Goal: Use online tool/utility: Utilize a website feature to perform a specific function

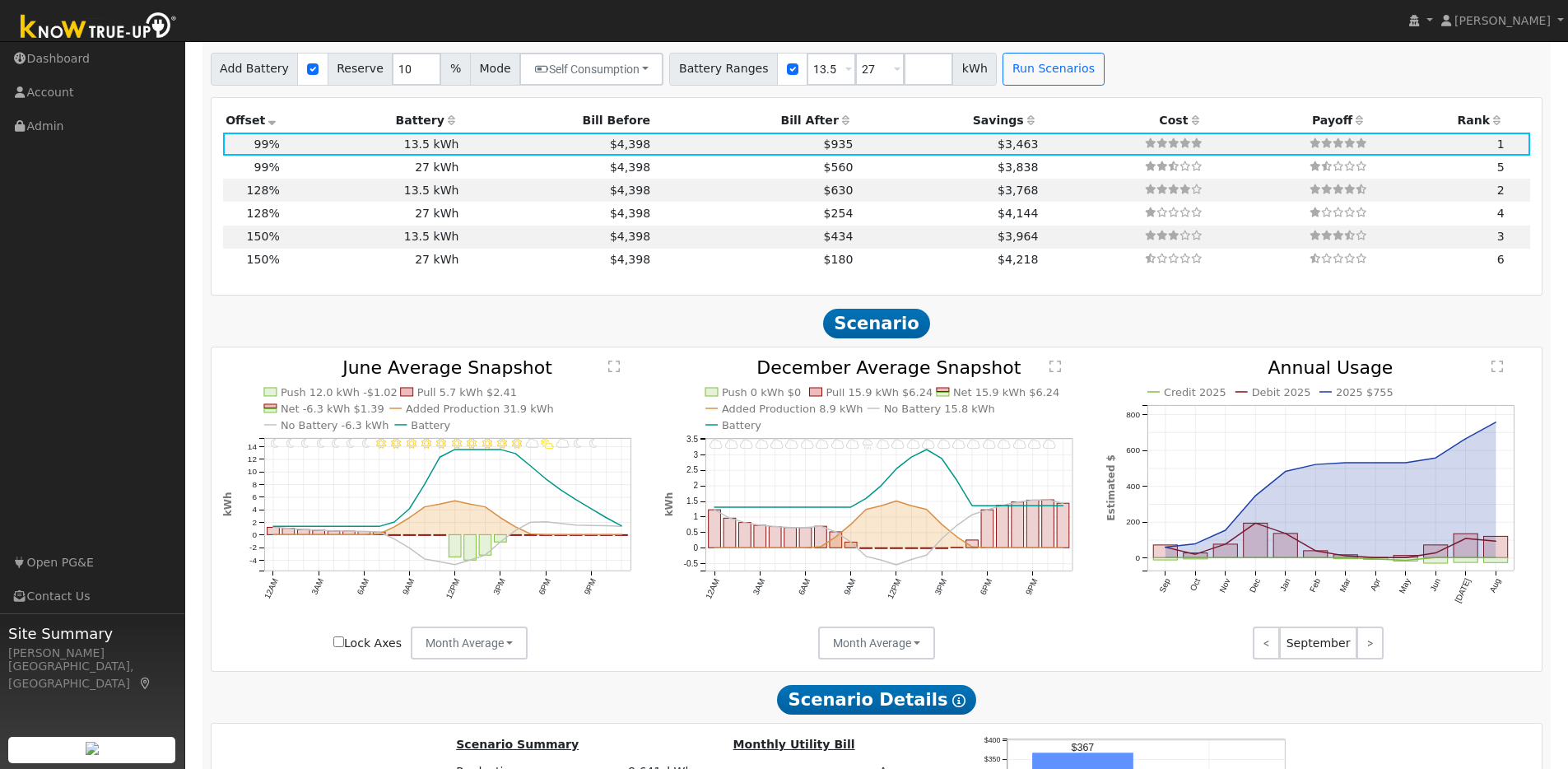
scroll to position [765, 0]
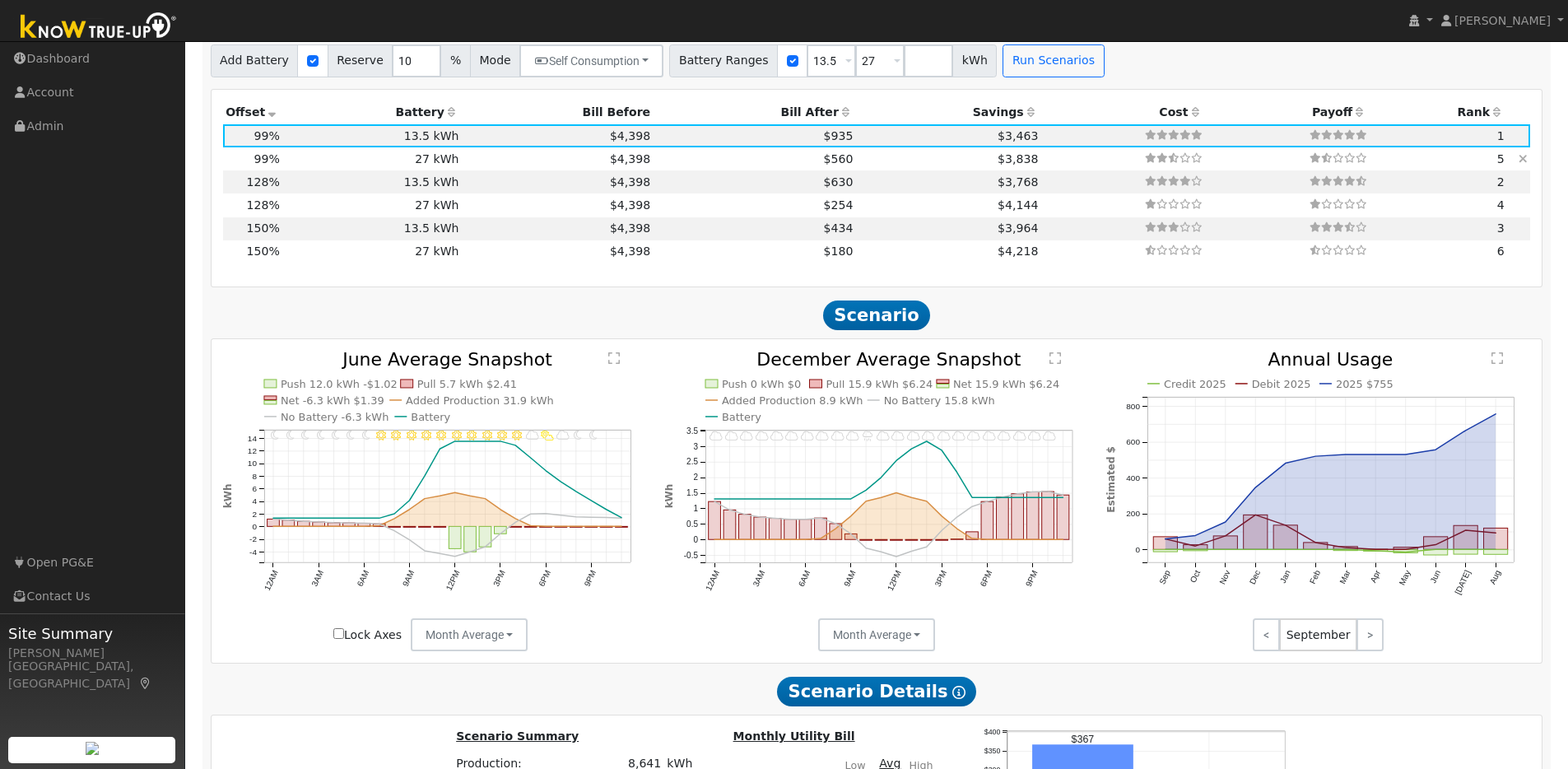
click at [305, 166] on td "27 kWh" at bounding box center [372, 159] width 179 height 23
type input "$27,270"
type input "$13,538"
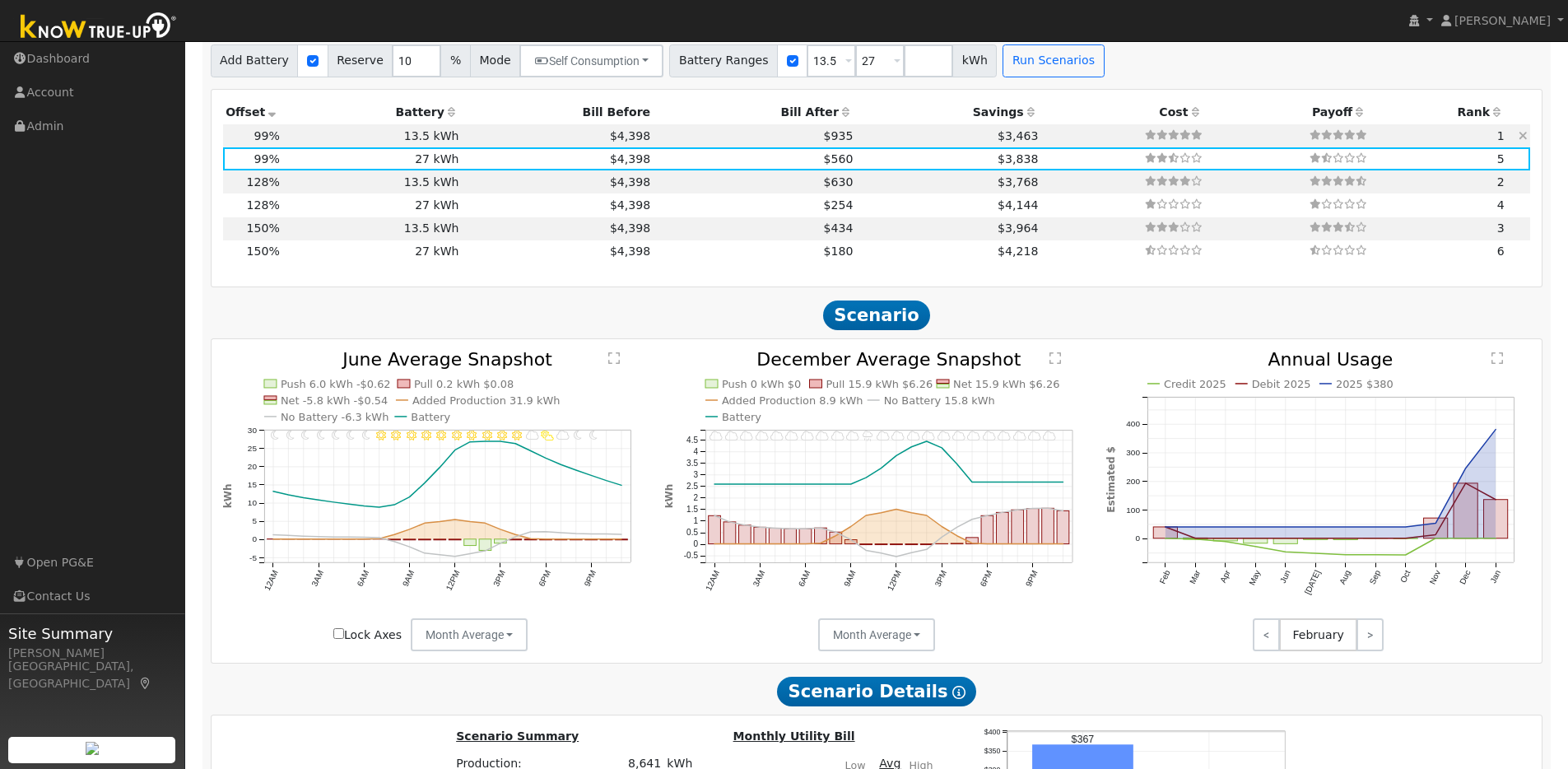
click at [301, 142] on td "13.5 kWh" at bounding box center [372, 135] width 179 height 23
type input "$13,635"
type input "$9,448"
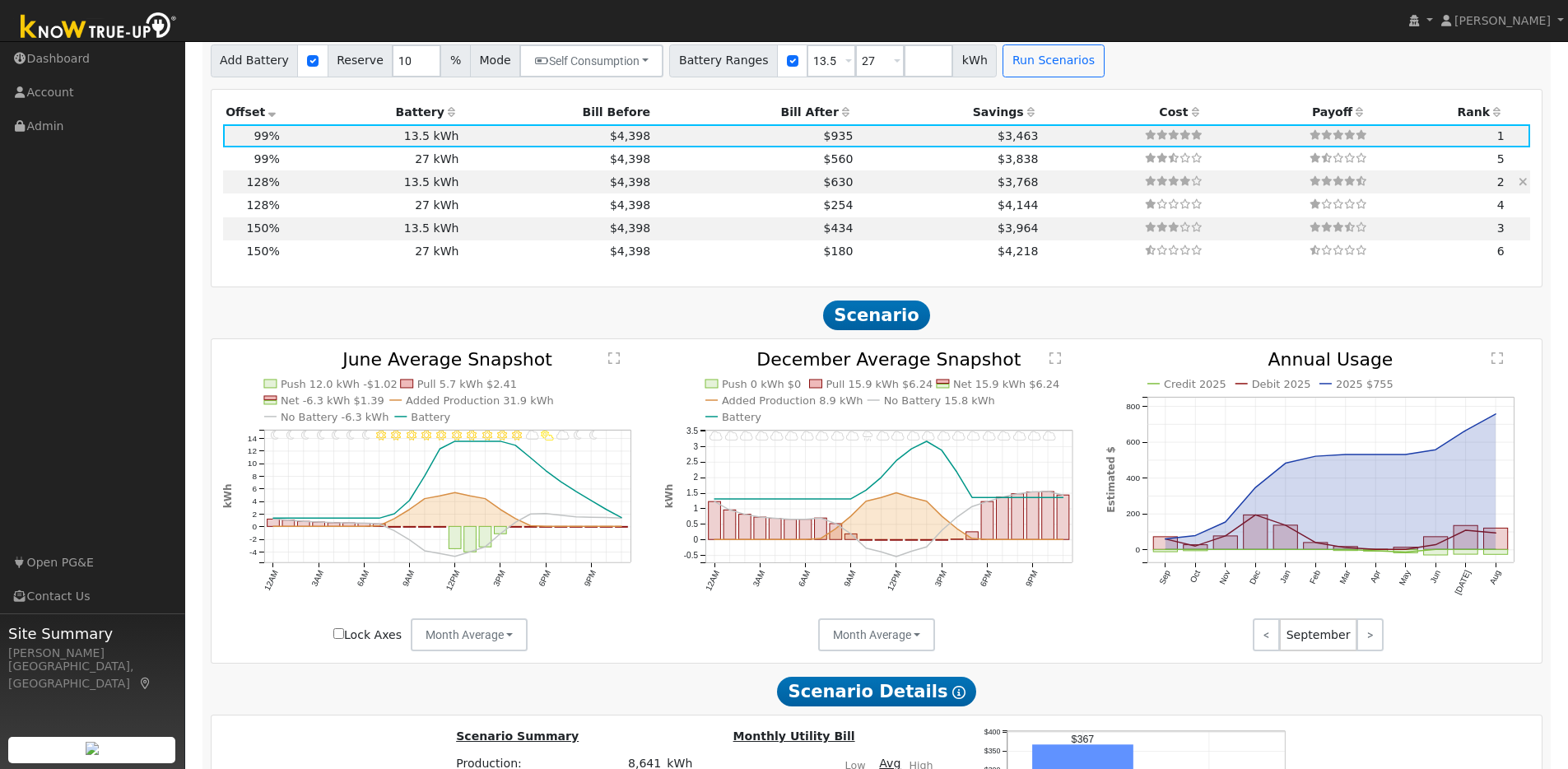
click at [303, 188] on td "13.5 kWh" at bounding box center [372, 181] width 179 height 23
type input "$23,089"
type input "$11,017"
type input "7.4"
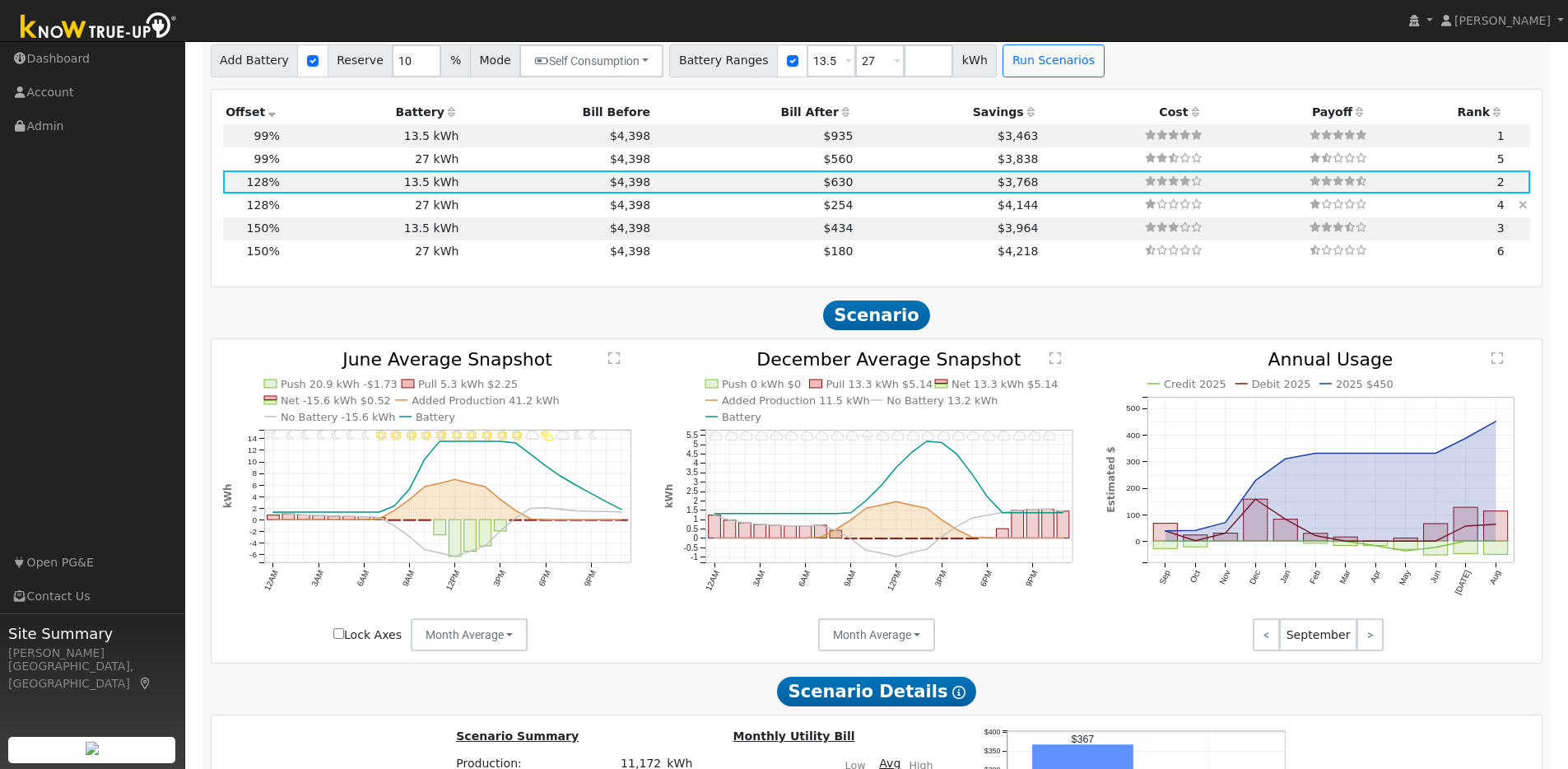
click at [363, 214] on td "27 kWh" at bounding box center [372, 205] width 179 height 23
type input "$27,270"
type input "$15,108"
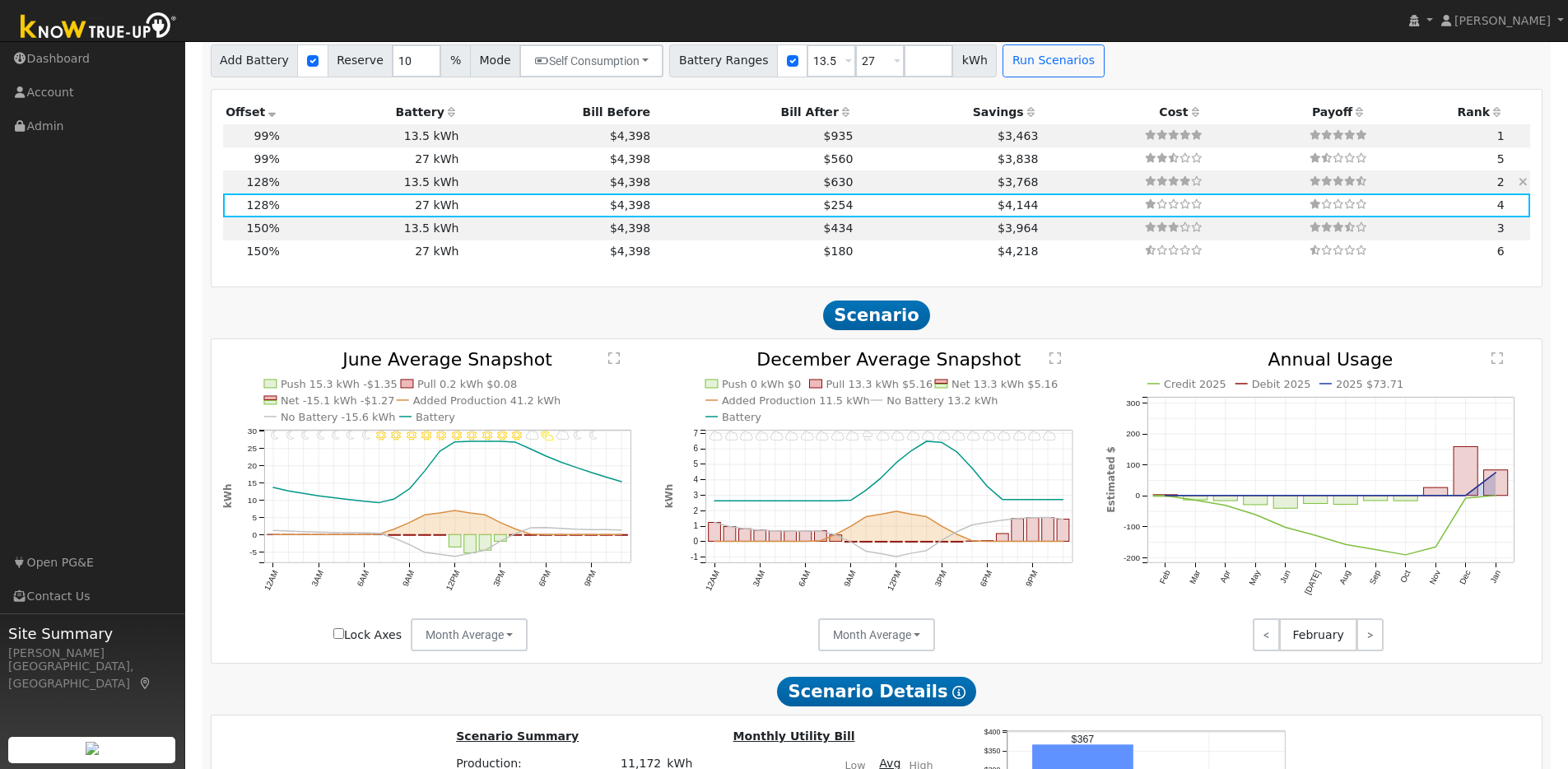
click at [466, 186] on td "$4,398" at bounding box center [558, 181] width 192 height 23
type input "$13,635"
type input "$11,017"
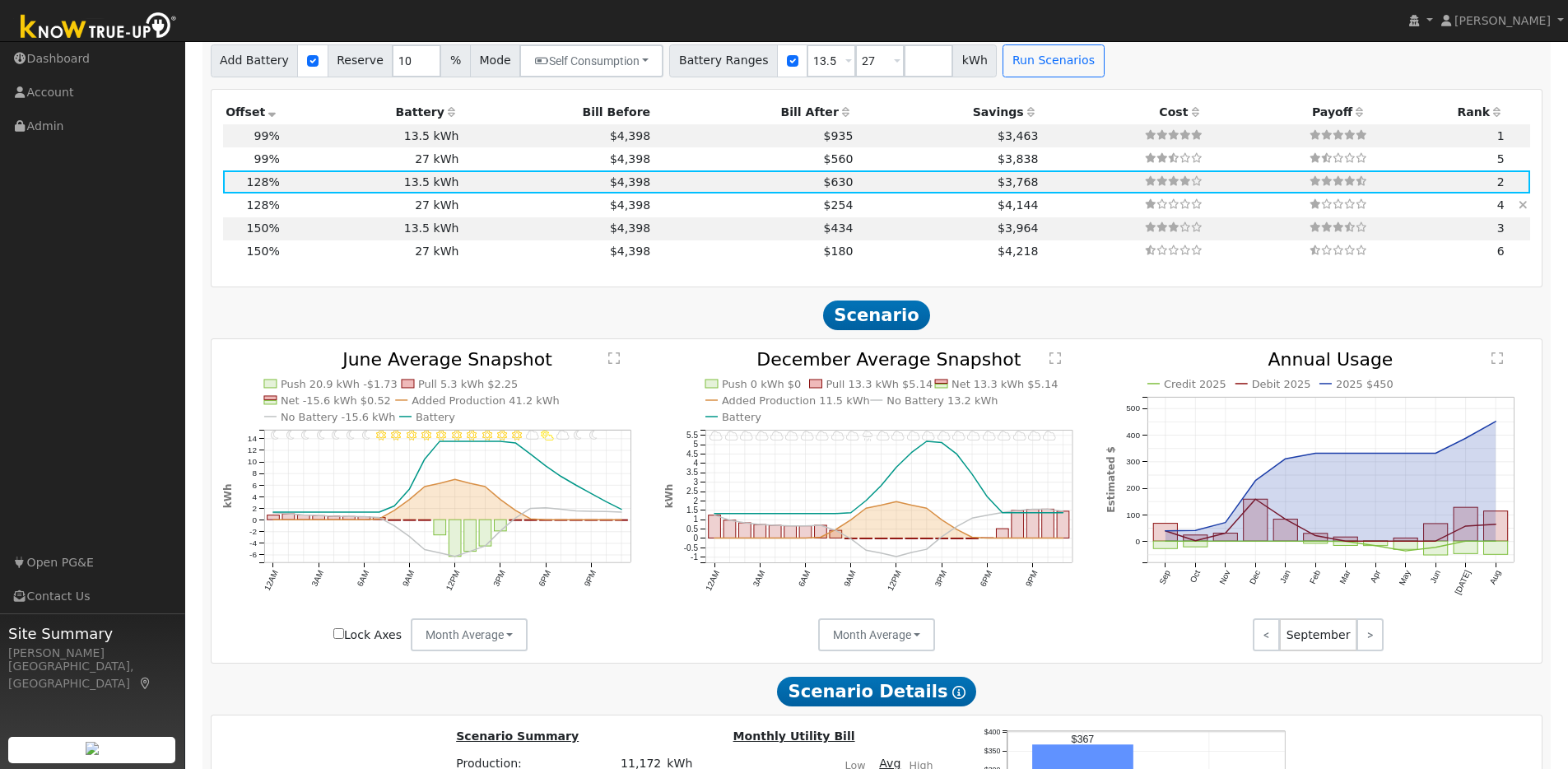
click at [368, 215] on td "27 kWh" at bounding box center [372, 205] width 179 height 23
type input "$27,270"
type input "$15,108"
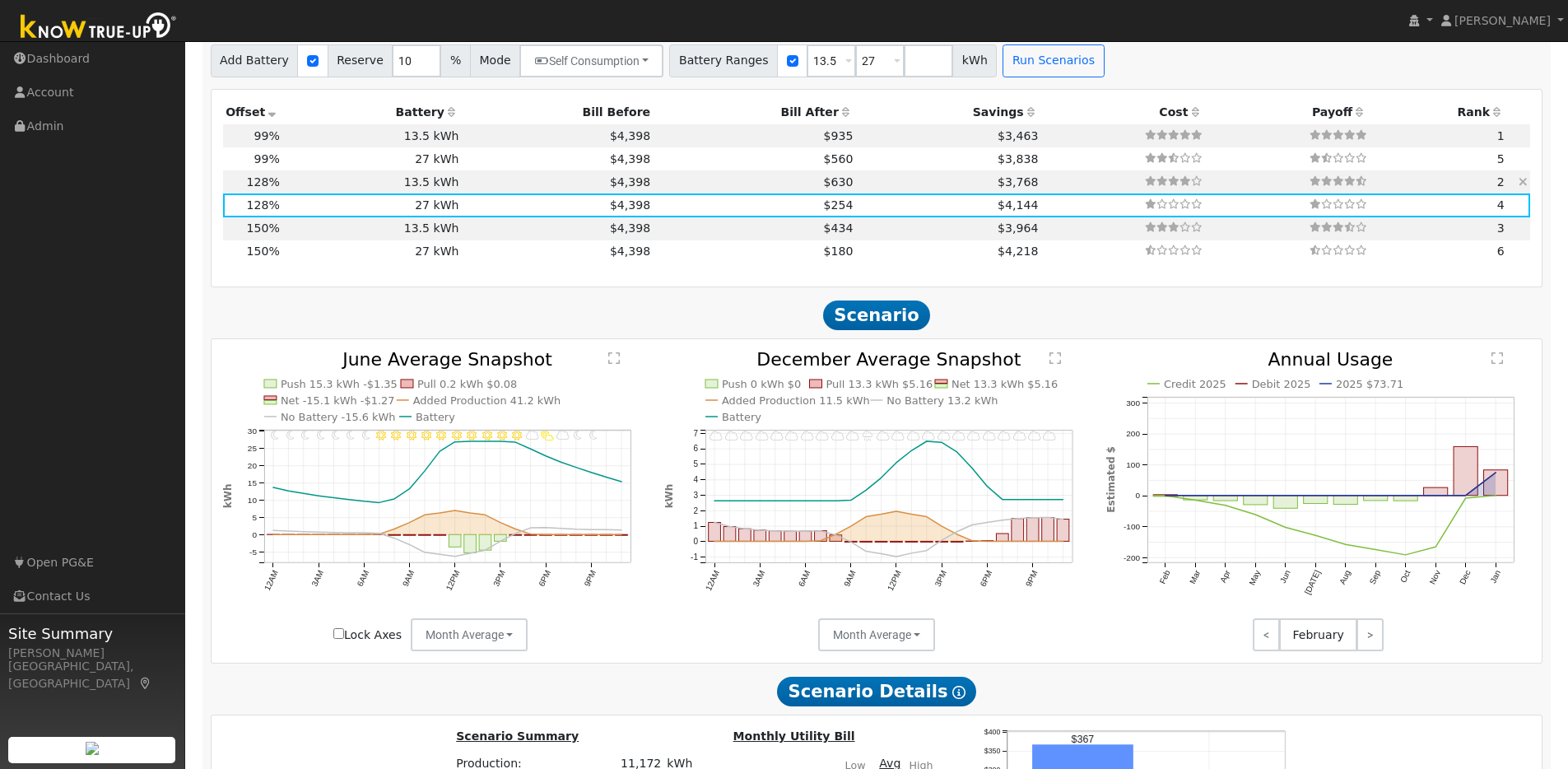
click at [441, 185] on td "13.5 kWh" at bounding box center [372, 181] width 179 height 23
type input "$13,635"
type input "$11,017"
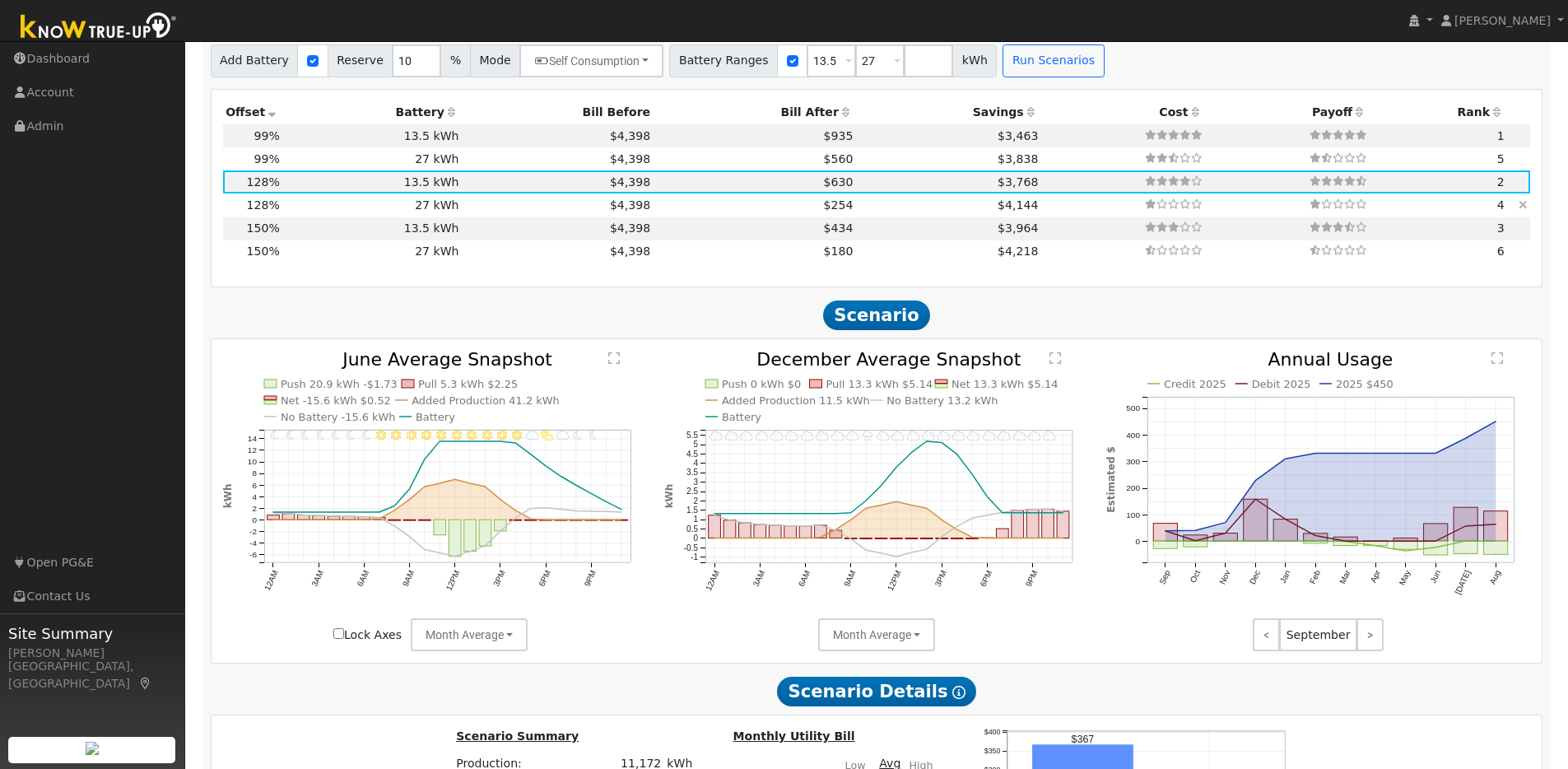
click at [439, 207] on td "27 kWh" at bounding box center [372, 205] width 179 height 23
type input "$27,270"
type input "$15,108"
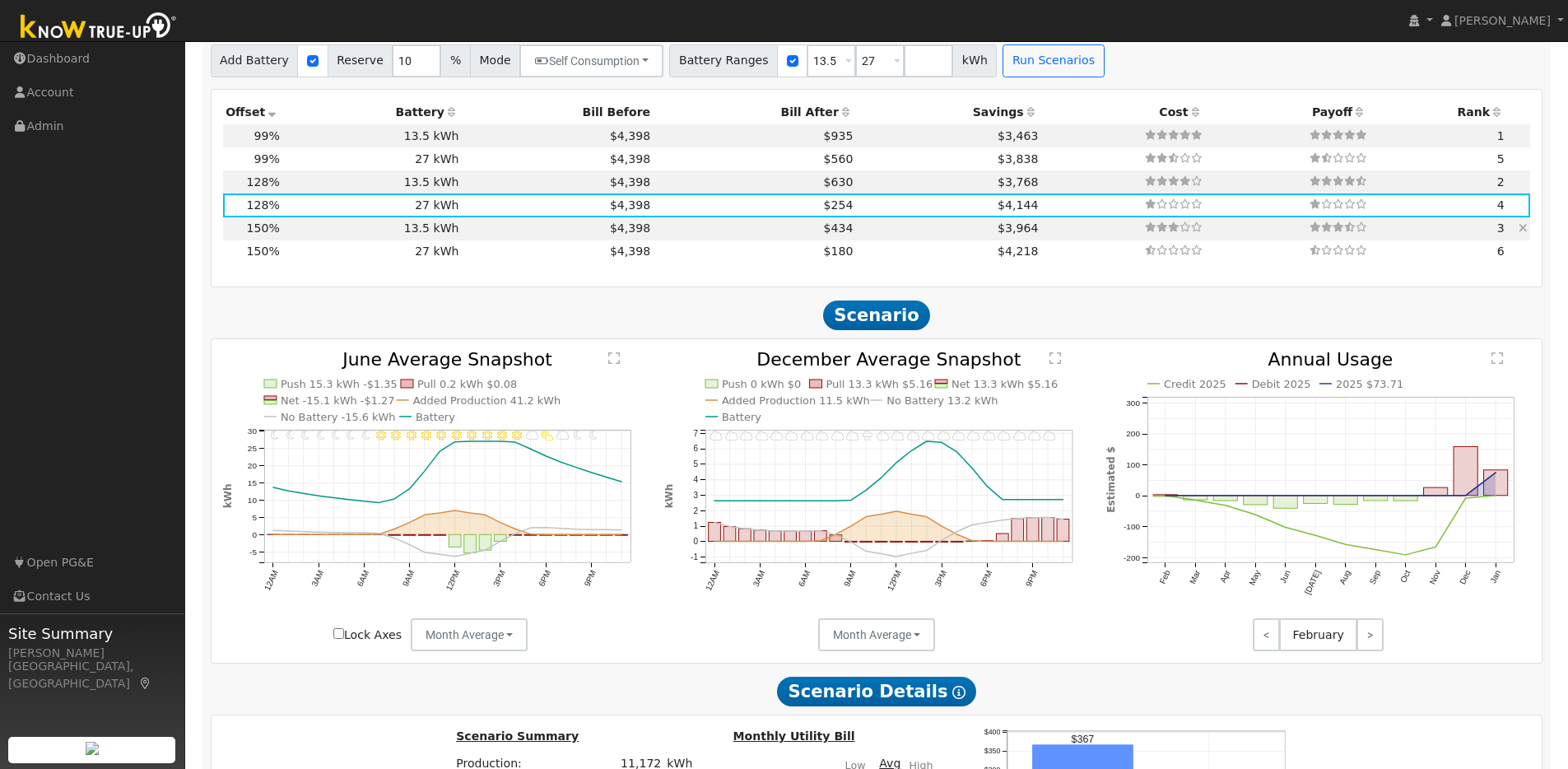
click at [341, 236] on td "13.5 kWh" at bounding box center [372, 228] width 179 height 23
type input "$27,057"
type input "$13,635"
type input "$12,208"
type input "8.7"
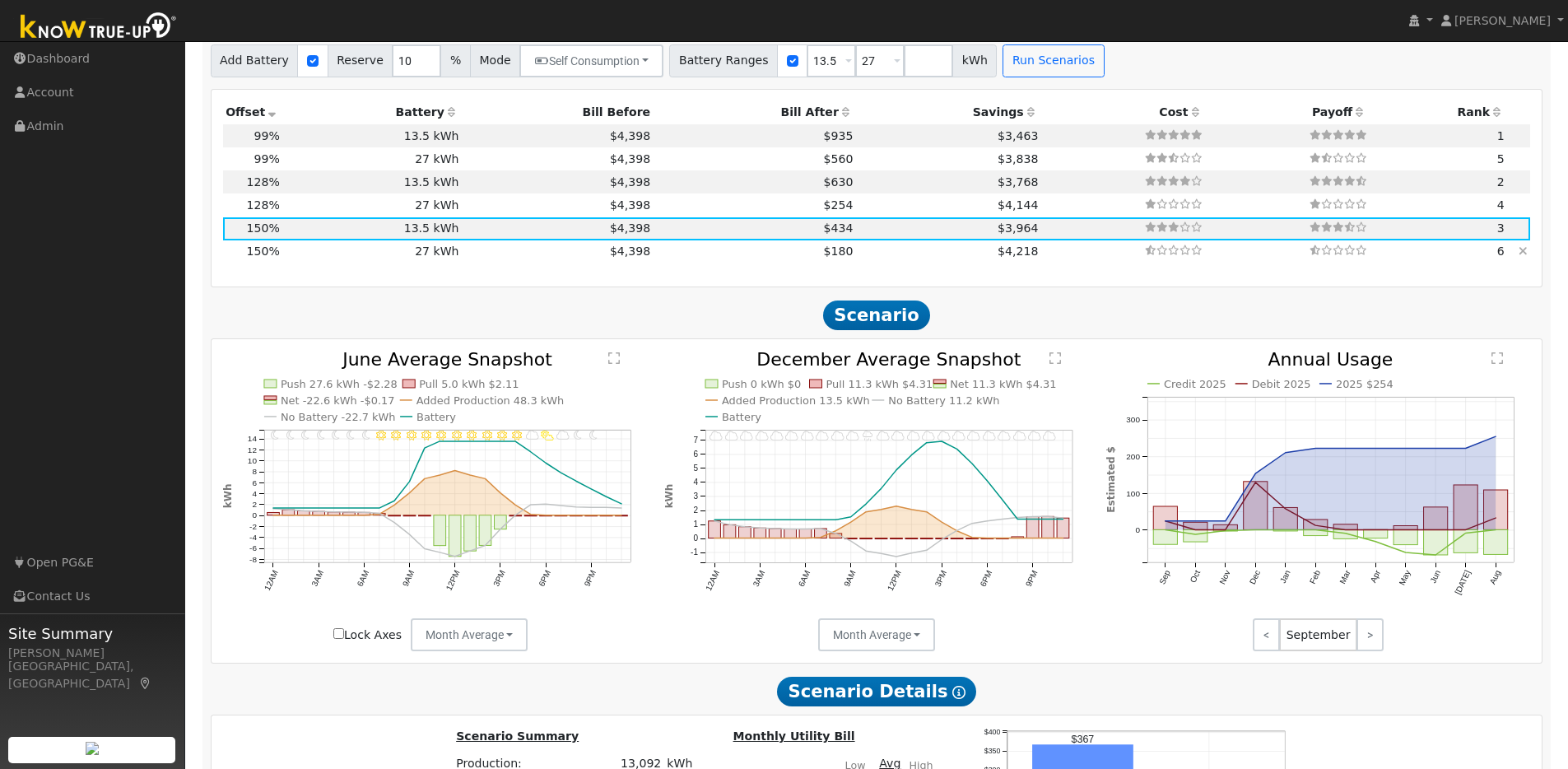
click at [352, 258] on td "27 kWh" at bounding box center [372, 251] width 179 height 23
type input "$27,270"
type input "$16,298"
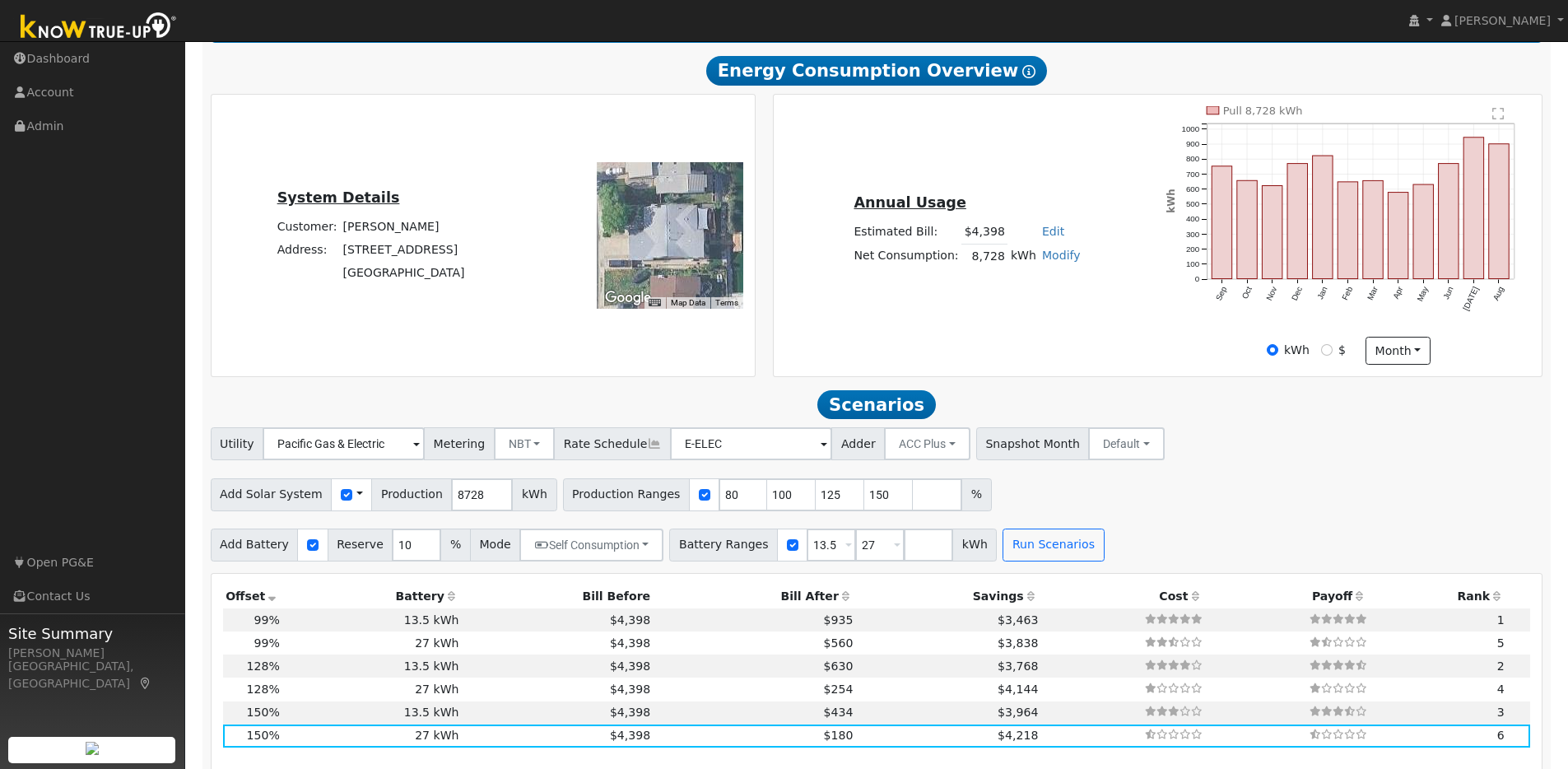
scroll to position [272, 0]
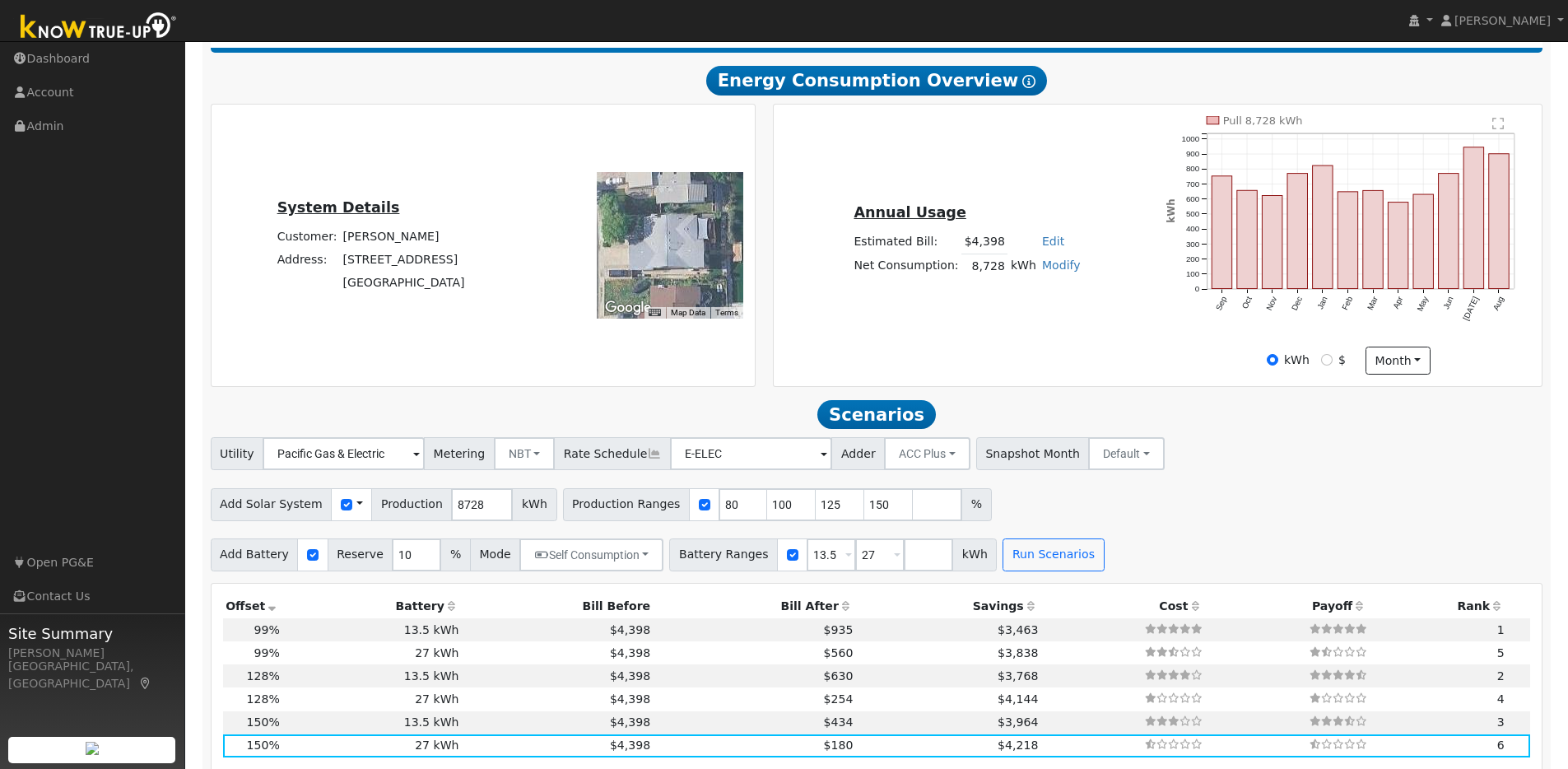
click at [1046, 272] on link "Modify" at bounding box center [1061, 264] width 39 height 14
click at [1105, 290] on div "Annual Usage Estimated Bill: $4,398 Edit Estimated Bill $ Annual Net Consumptio…" at bounding box center [966, 245] width 381 height 88
click at [1049, 272] on link "Modify" at bounding box center [1061, 264] width 39 height 14
drag, startPoint x: 997, startPoint y: 338, endPoint x: 1032, endPoint y: 339, distance: 35.0
click at [997, 338] on link "Add Electric Vehicle" at bounding box center [1004, 327] width 138 height 23
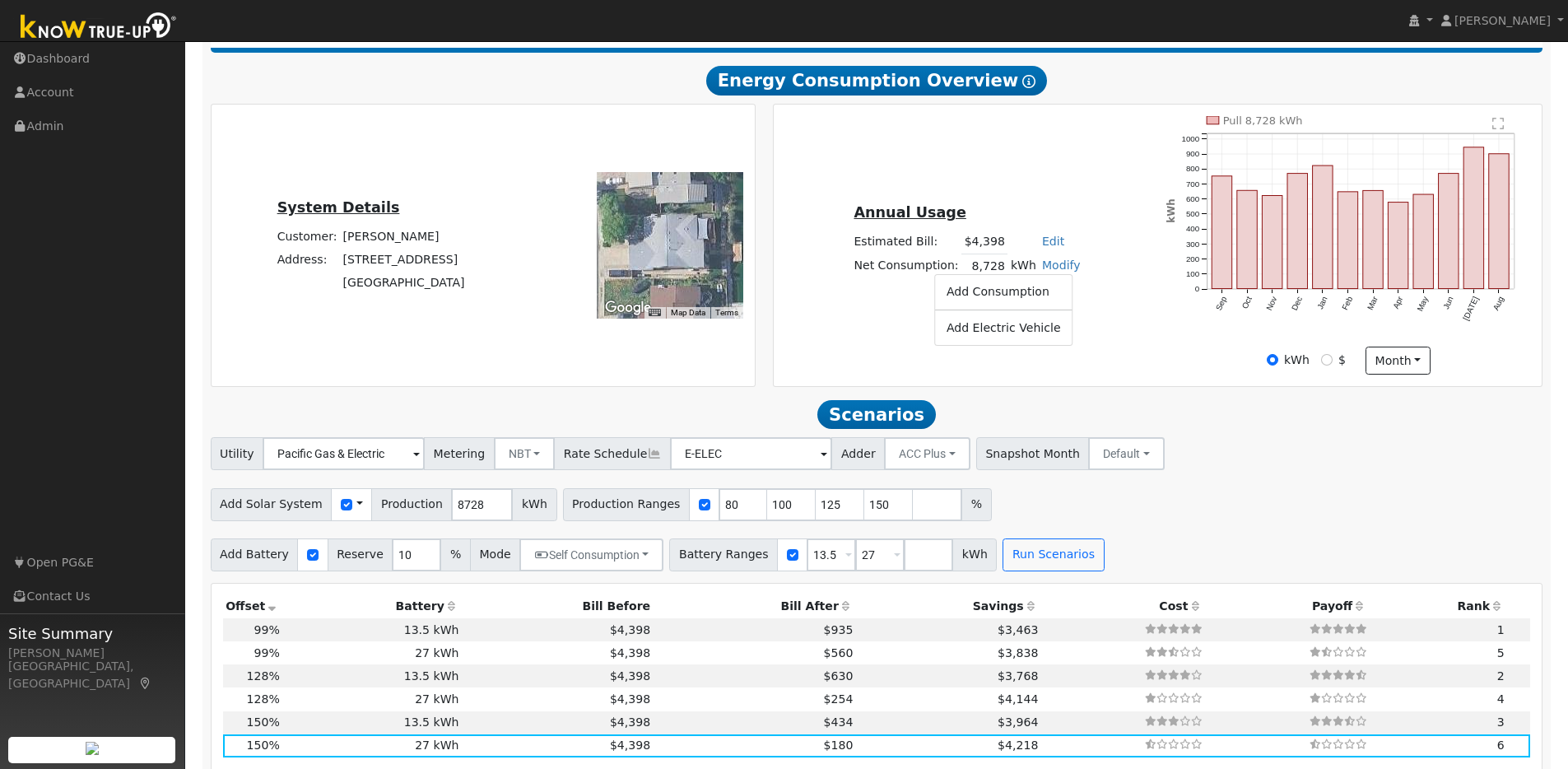
type input "200"
click at [1055, 309] on button "Save" at bounding box center [1072, 310] width 48 height 28
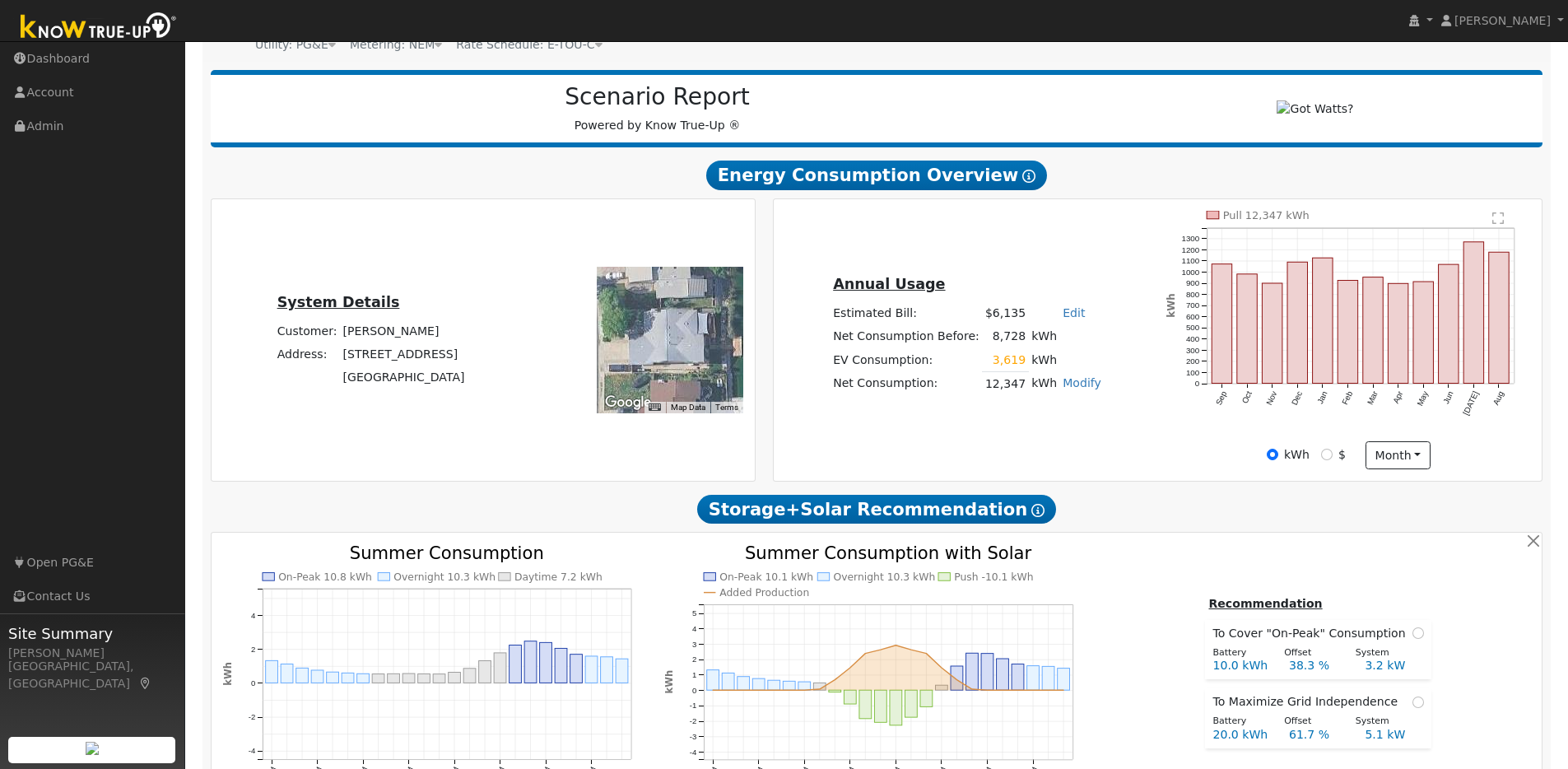
scroll to position [137, 0]
